Goal: Task Accomplishment & Management: Use online tool/utility

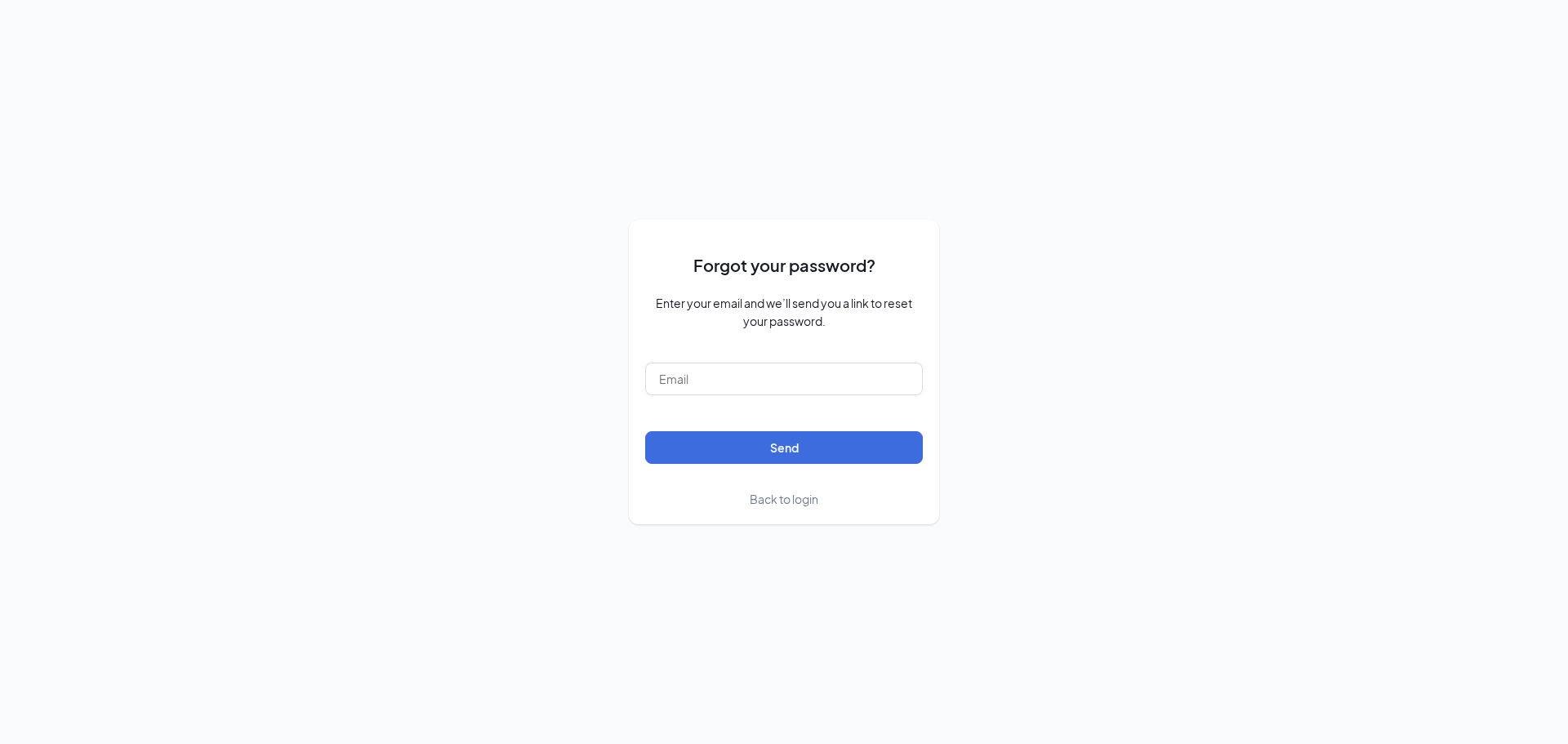
click at [775, 505] on span "Back to login" at bounding box center [784, 498] width 69 height 15
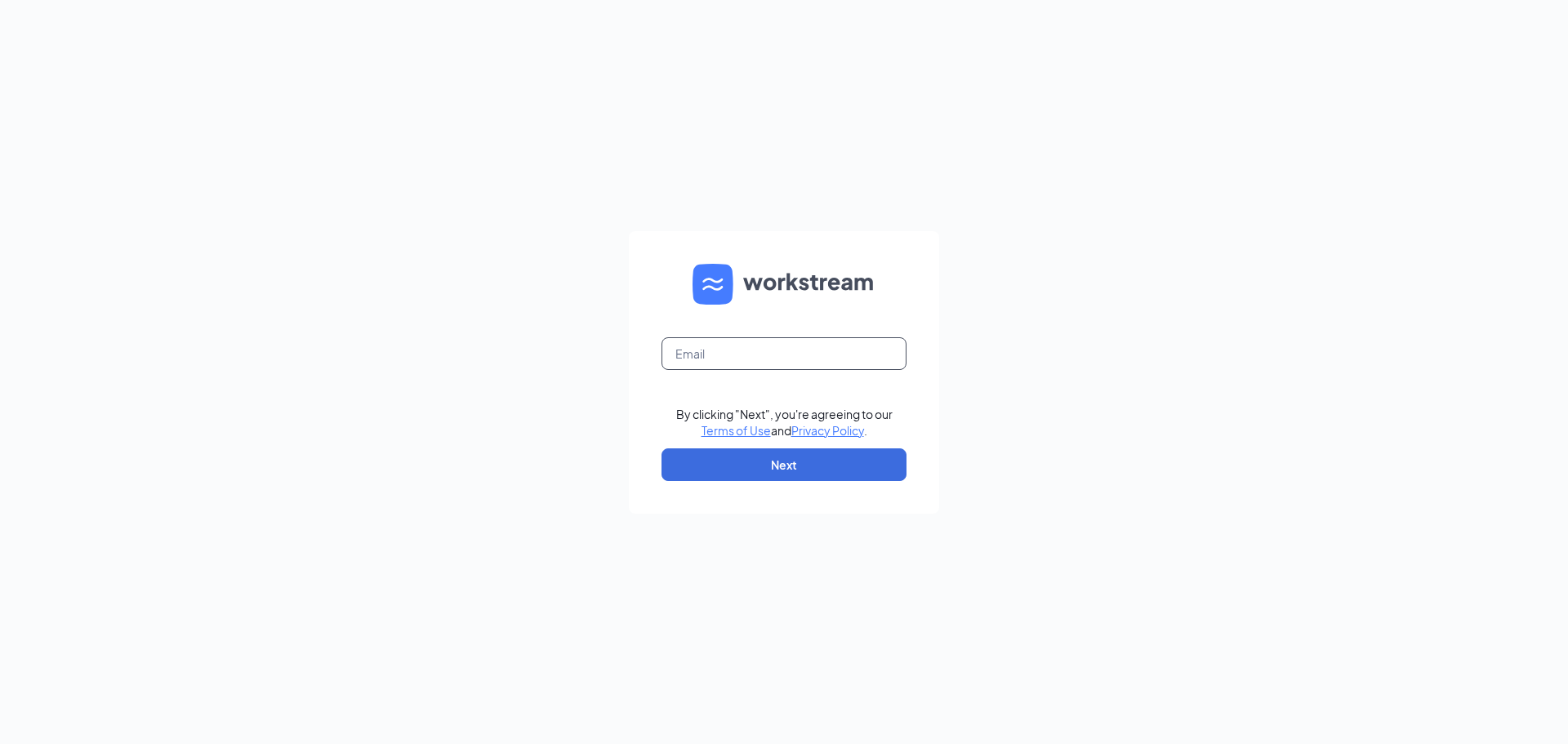
click at [748, 349] on input "text" at bounding box center [784, 352] width 245 height 32
type input "[EMAIL_ADDRESS][DOMAIN_NAME]"
click at [776, 465] on button "Next" at bounding box center [784, 464] width 245 height 32
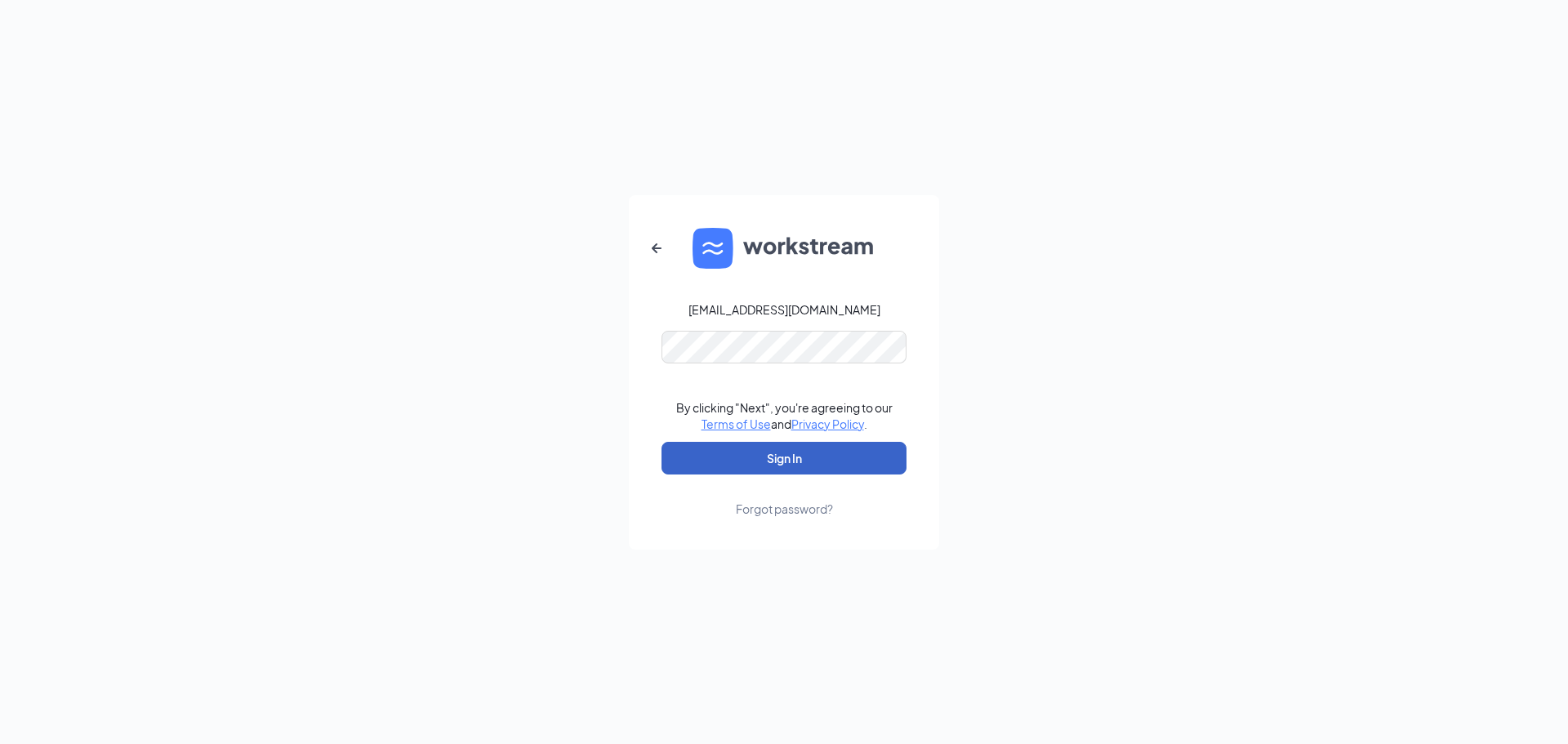
click at [800, 460] on button "Sign In" at bounding box center [784, 457] width 245 height 32
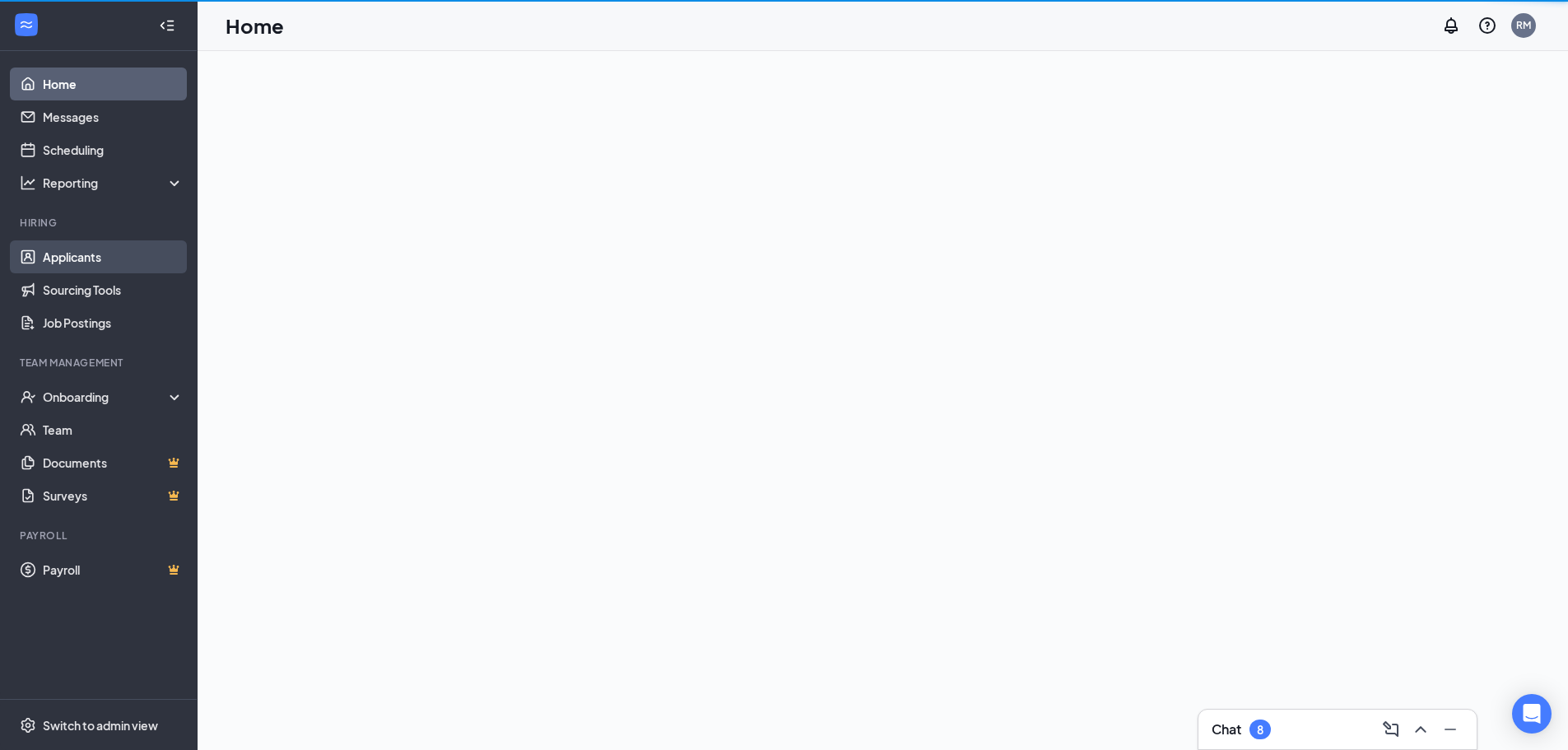
click at [92, 263] on link "Applicants" at bounding box center [112, 257] width 141 height 33
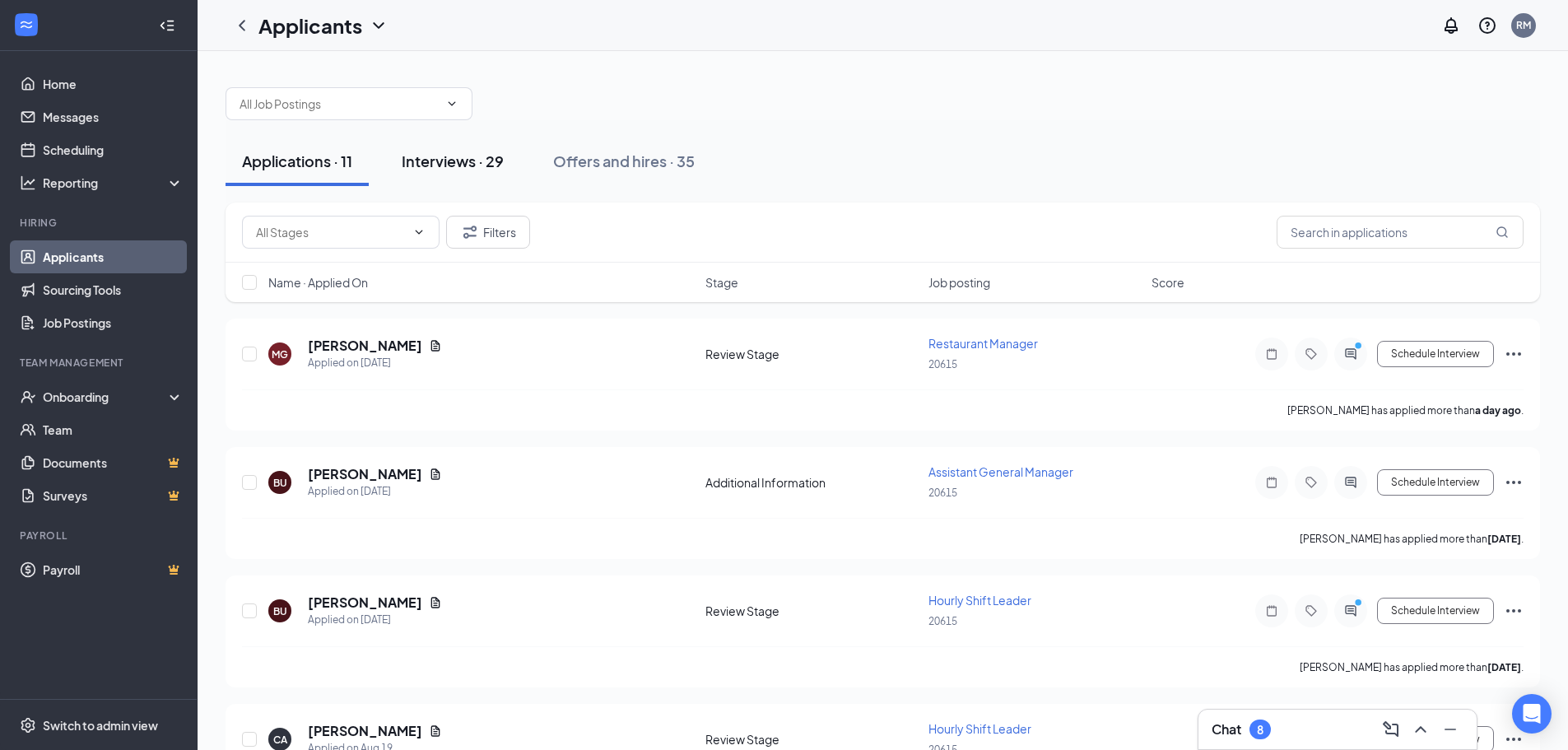
click at [429, 167] on div "Interviews · 29" at bounding box center [452, 161] width 102 height 21
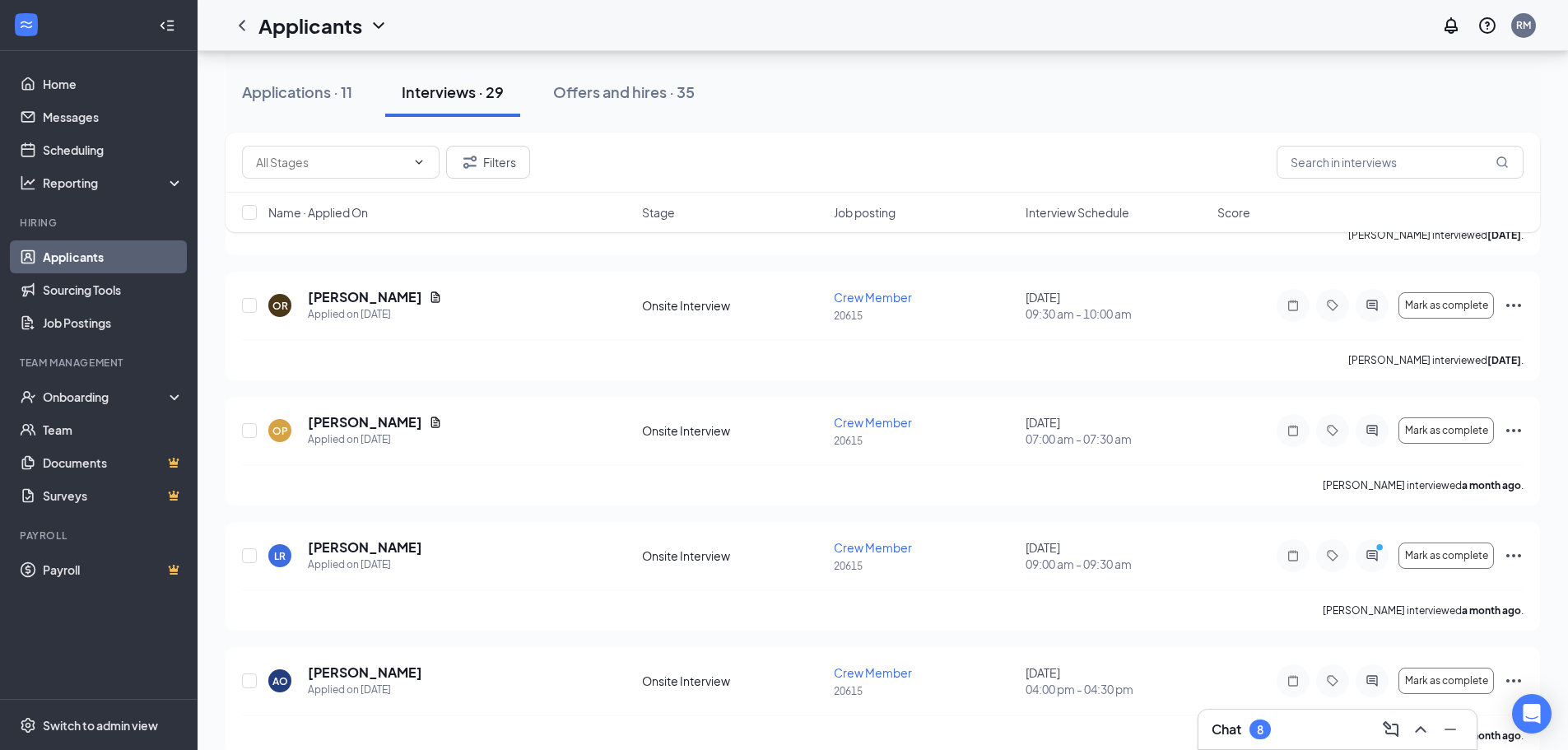
scroll to position [3200, 0]
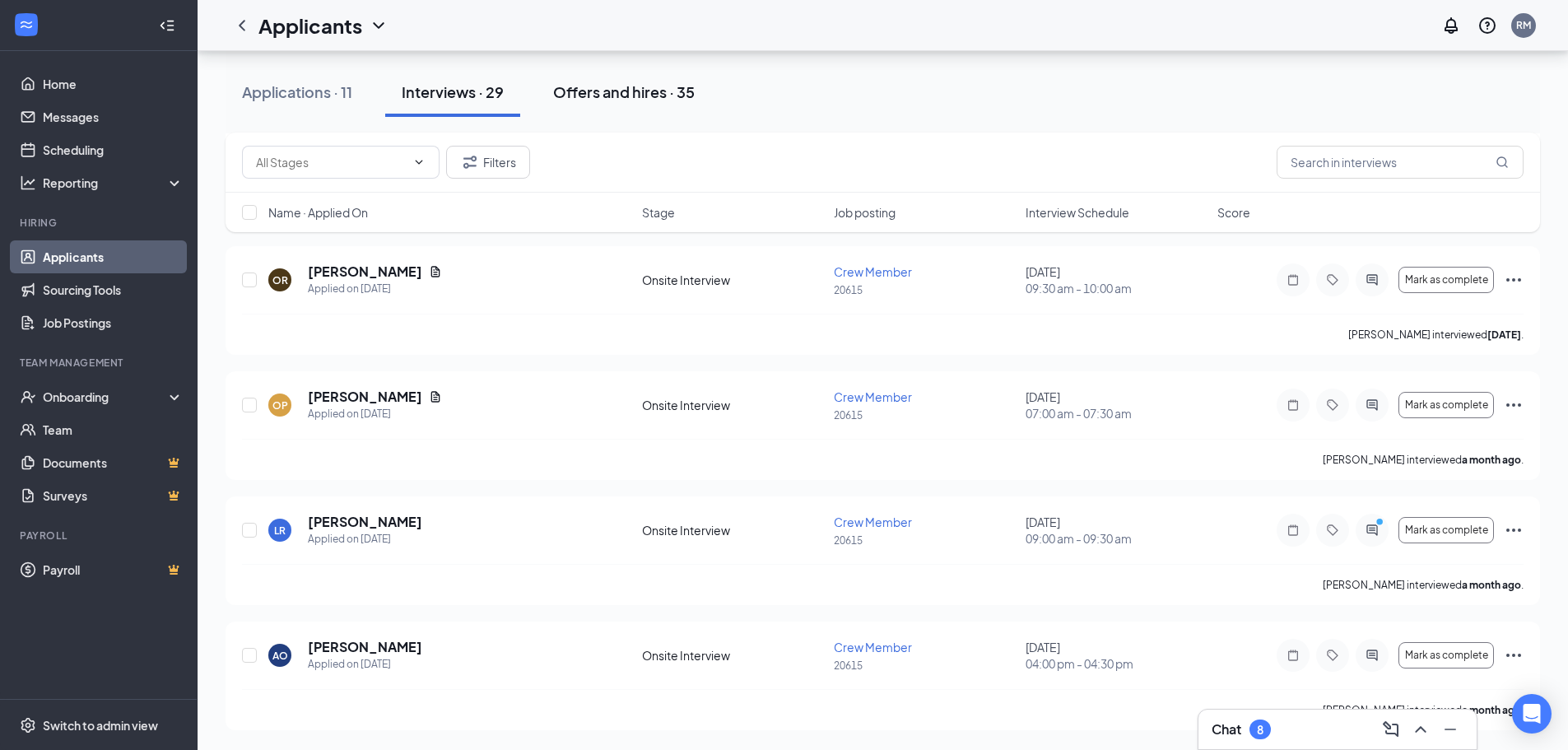
click at [647, 93] on div "Offers and hires · 35" at bounding box center [624, 92] width 141 height 21
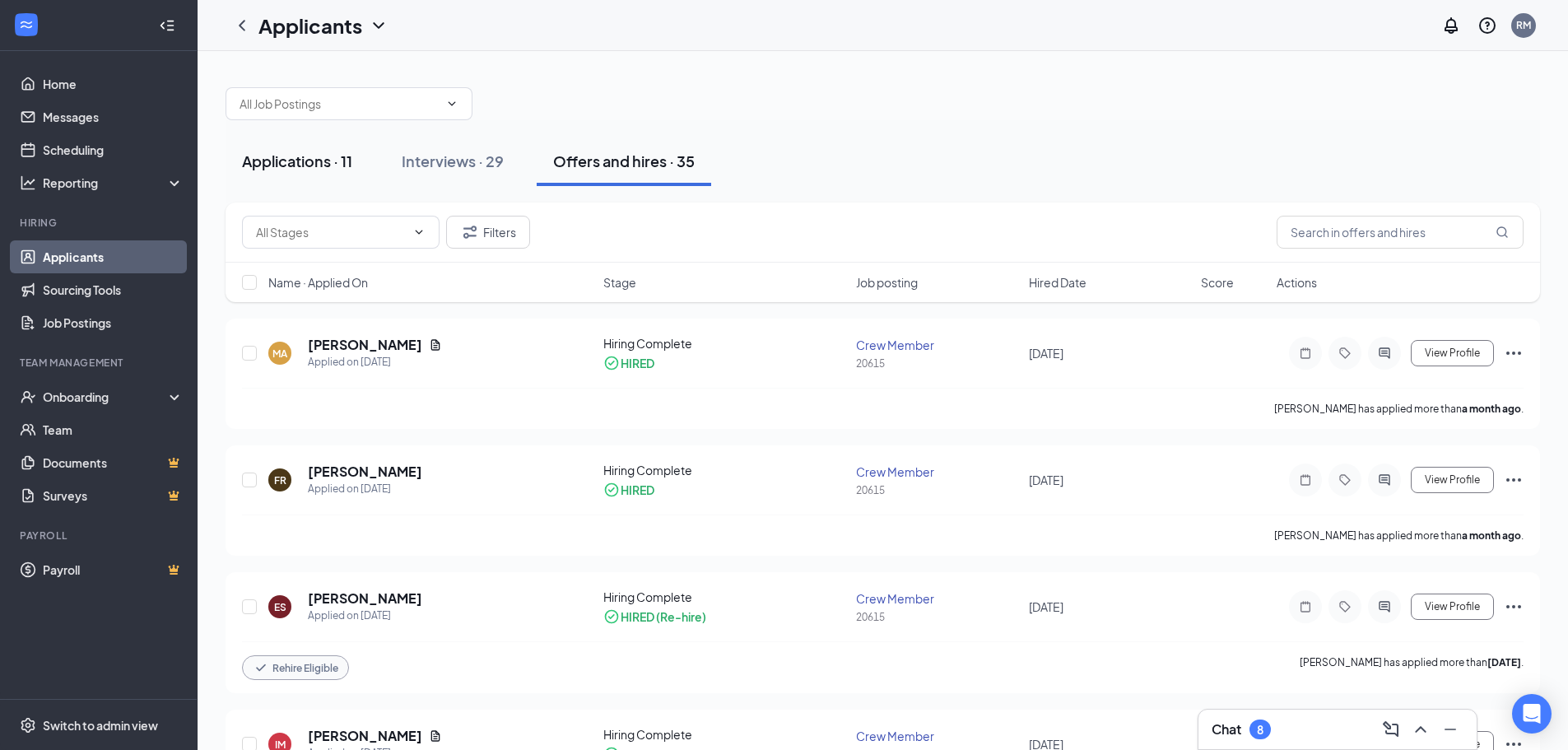
click at [275, 156] on div "Applications · 11" at bounding box center [297, 161] width 111 height 21
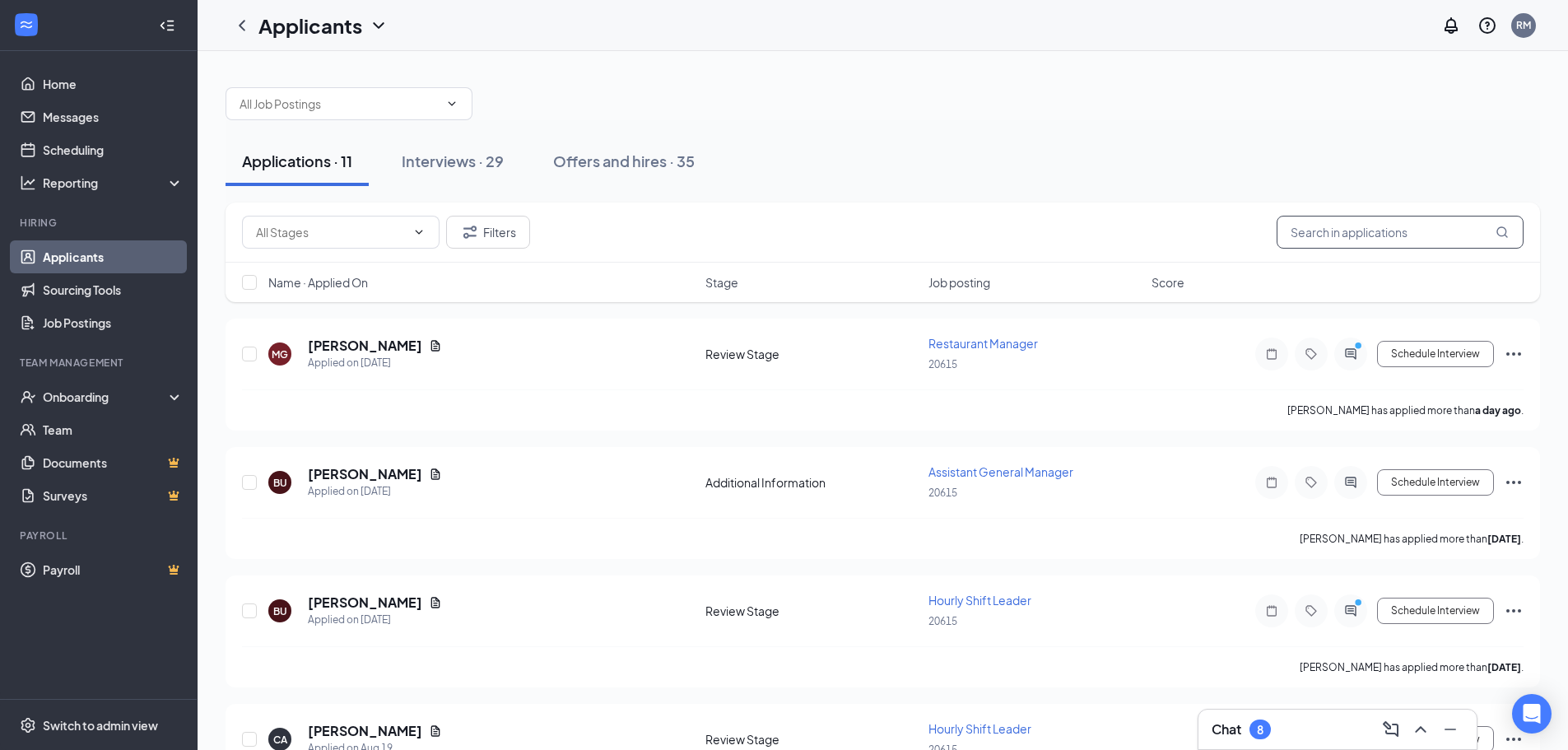
click at [1347, 234] on input "text" at bounding box center [1400, 232] width 247 height 33
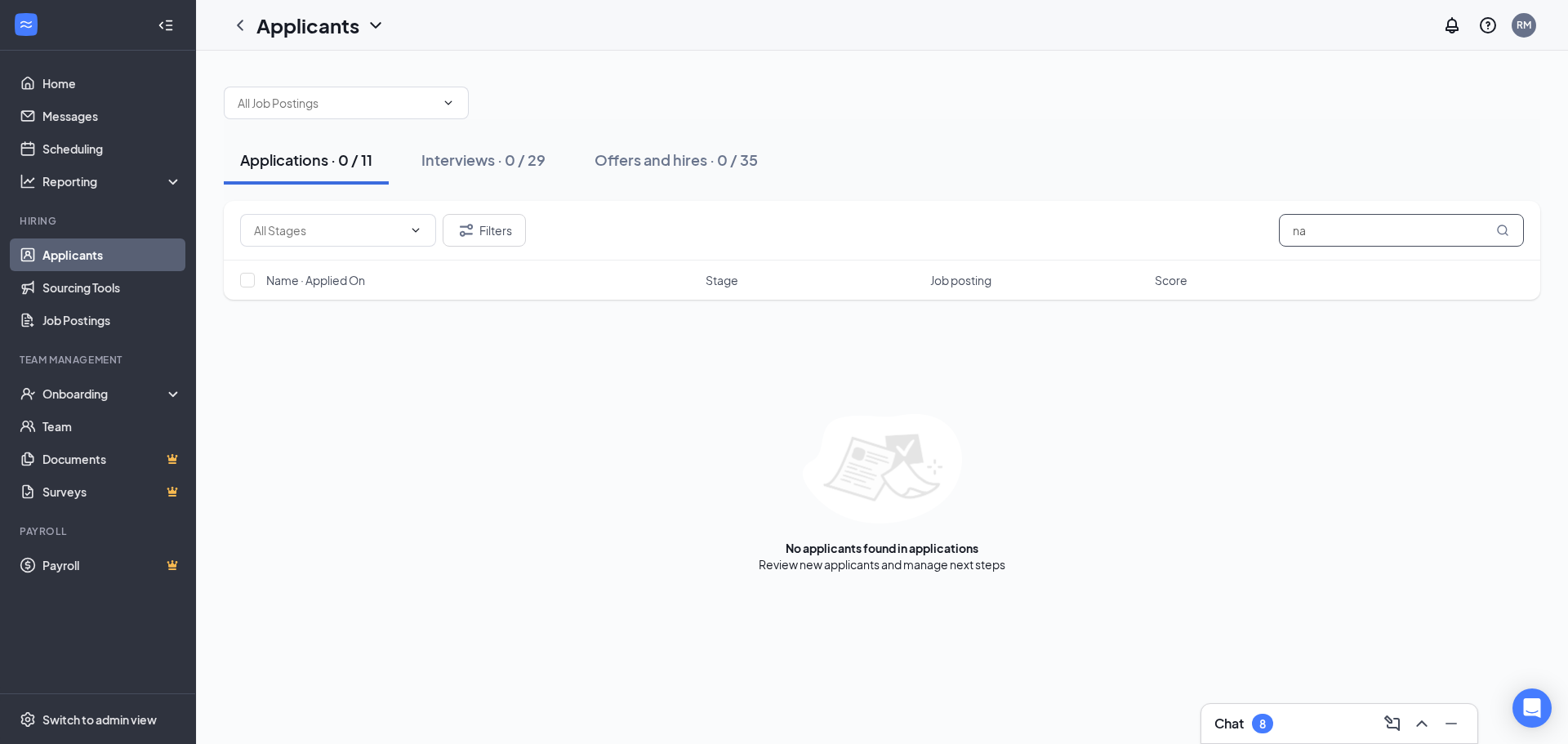
type input "n"
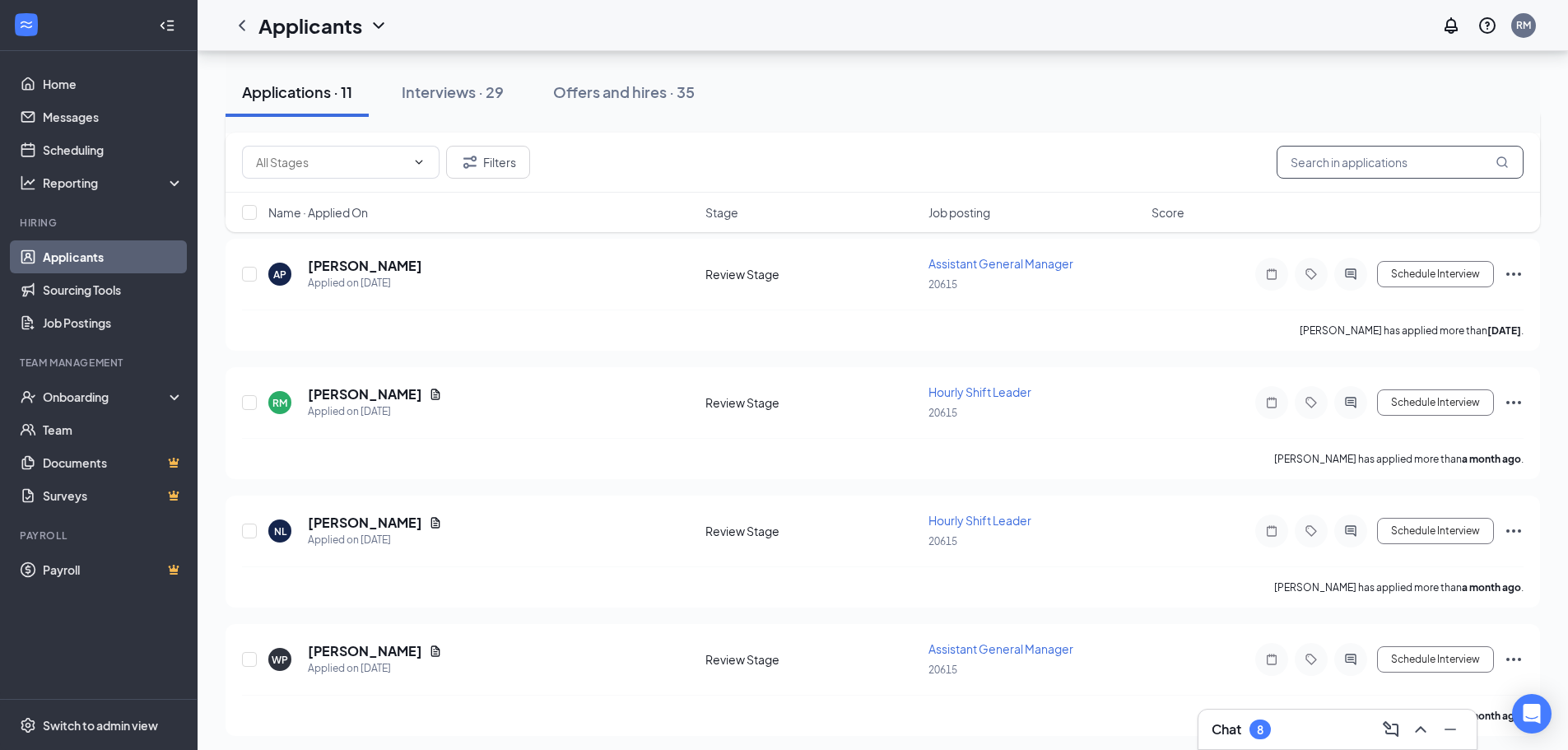
scroll to position [1000, 0]
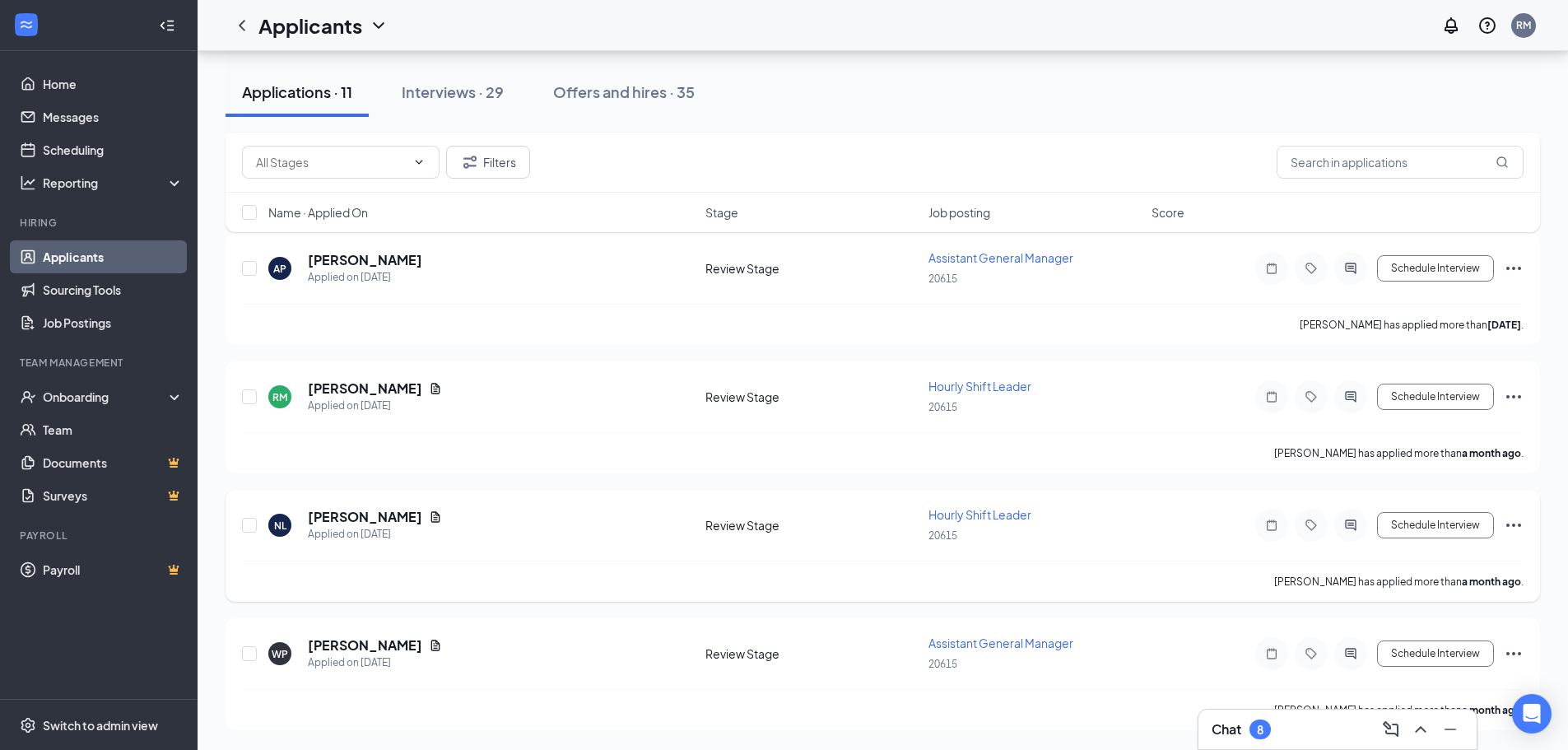
click at [1524, 518] on div "NL Nancy Lewis Applied on Jul 15 Review Stage Hourly Shift Leader 20615 Schedul…" at bounding box center [883, 545] width 1314 height 112
